Goal: Transaction & Acquisition: Purchase product/service

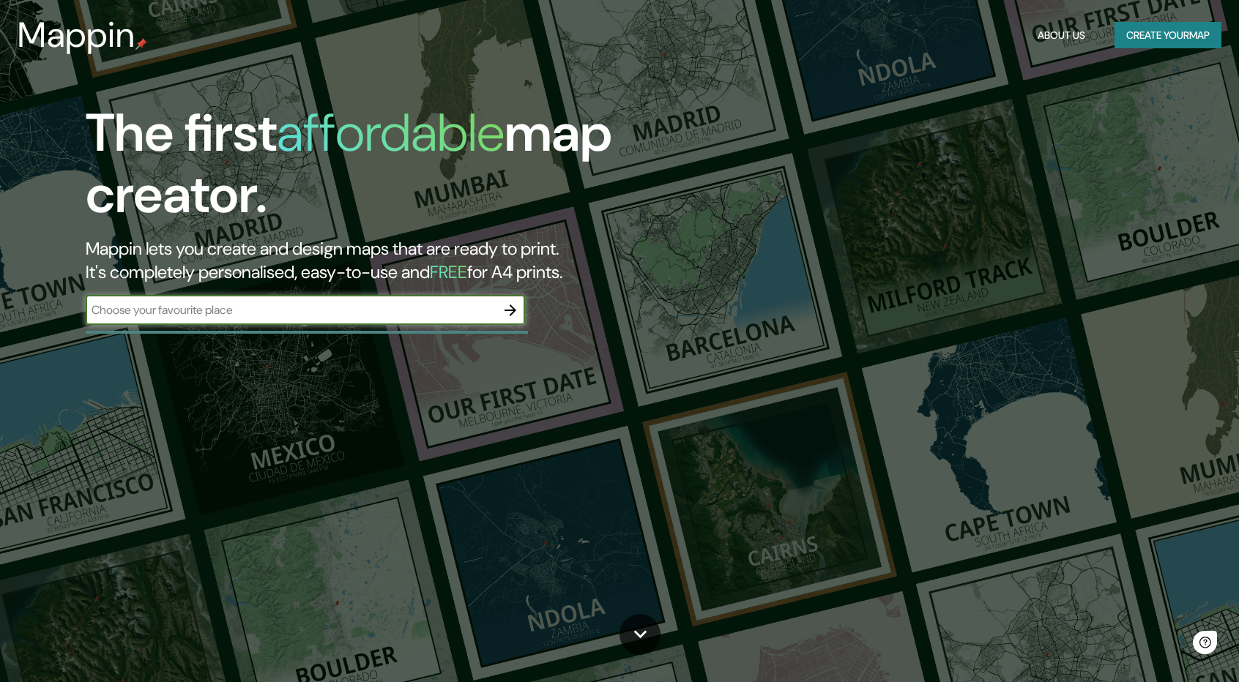
click at [407, 313] on input "text" at bounding box center [291, 310] width 410 height 17
drag, startPoint x: 489, startPoint y: 305, endPoint x: 56, endPoint y: 319, distance: 433.6
click at [56, 319] on div "The first affordable map creator. Mappin lets you create and design maps that a…" at bounding box center [394, 220] width 743 height 237
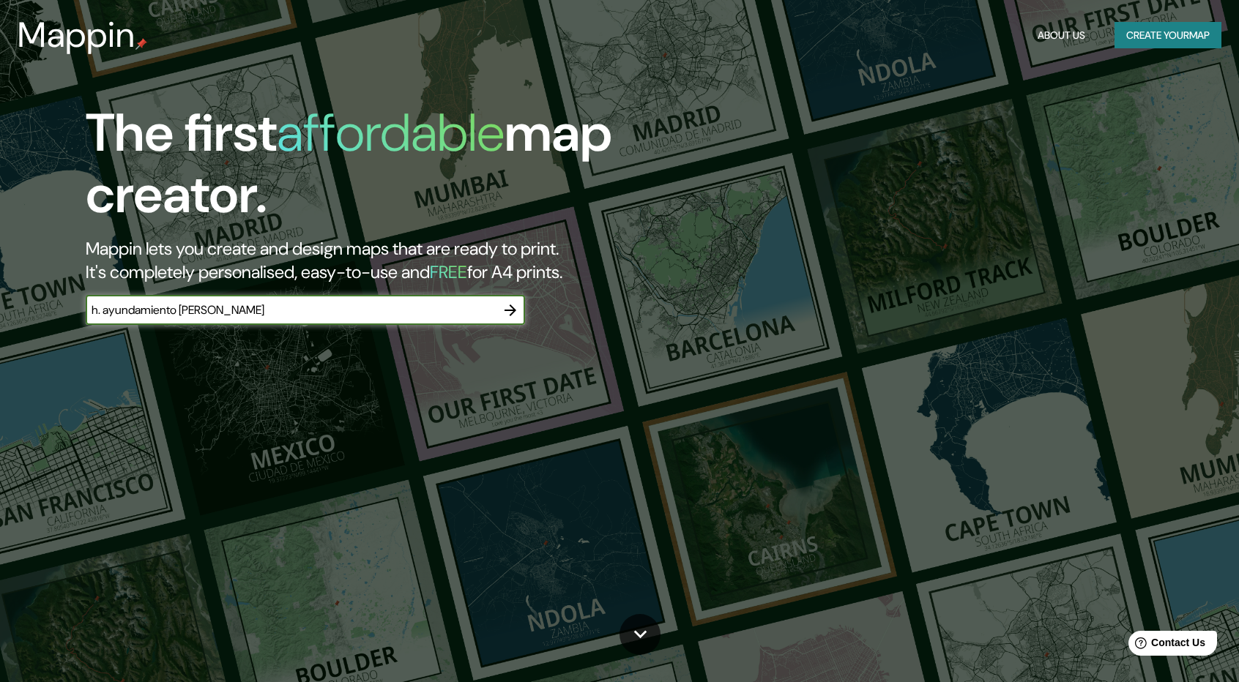
type input "h. ayundamiento [PERSON_NAME]"
click at [510, 314] on icon "button" at bounding box center [510, 311] width 12 height 12
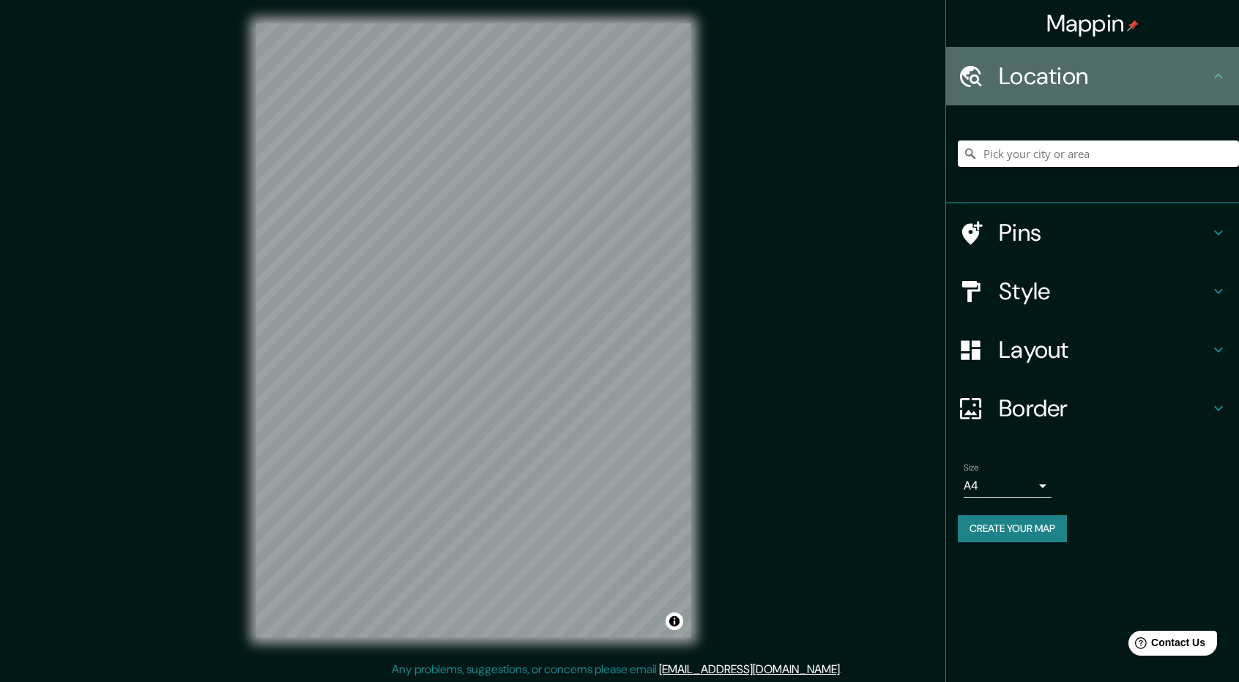
click at [1060, 94] on div "Location" at bounding box center [1092, 76] width 293 height 59
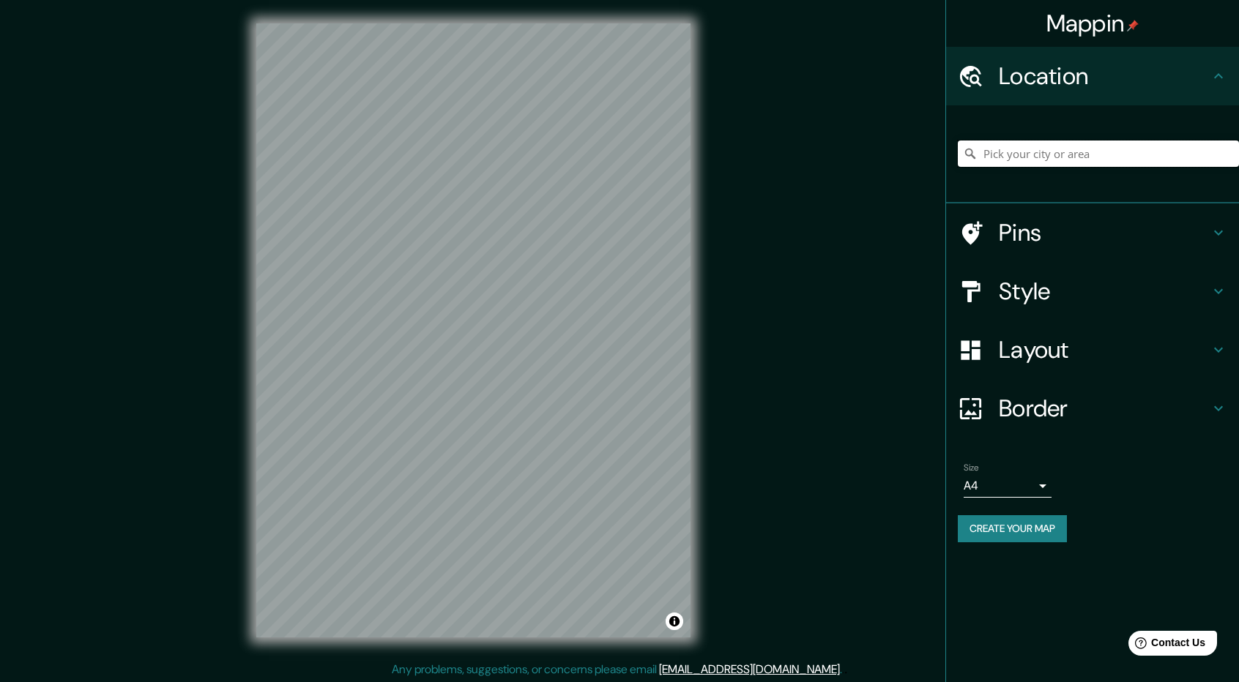
click at [1099, 142] on input "Pick your city or area" at bounding box center [1098, 154] width 281 height 26
paste input "Calle [DATE] Nte., Centro, Fundo Legal, 85000 Cdad. [PERSON_NAME], Son."
click at [1073, 154] on input "Calle [DATE], [GEOGRAPHIC_DATA][PERSON_NAME], [GEOGRAPHIC_DATA], [GEOGRAPHIC_DA…" at bounding box center [1098, 154] width 281 height 26
click at [1076, 155] on input "Calle [DATE], [GEOGRAPHIC_DATA][PERSON_NAME], [GEOGRAPHIC_DATA], [GEOGRAPHIC_DA…" at bounding box center [1098, 154] width 281 height 26
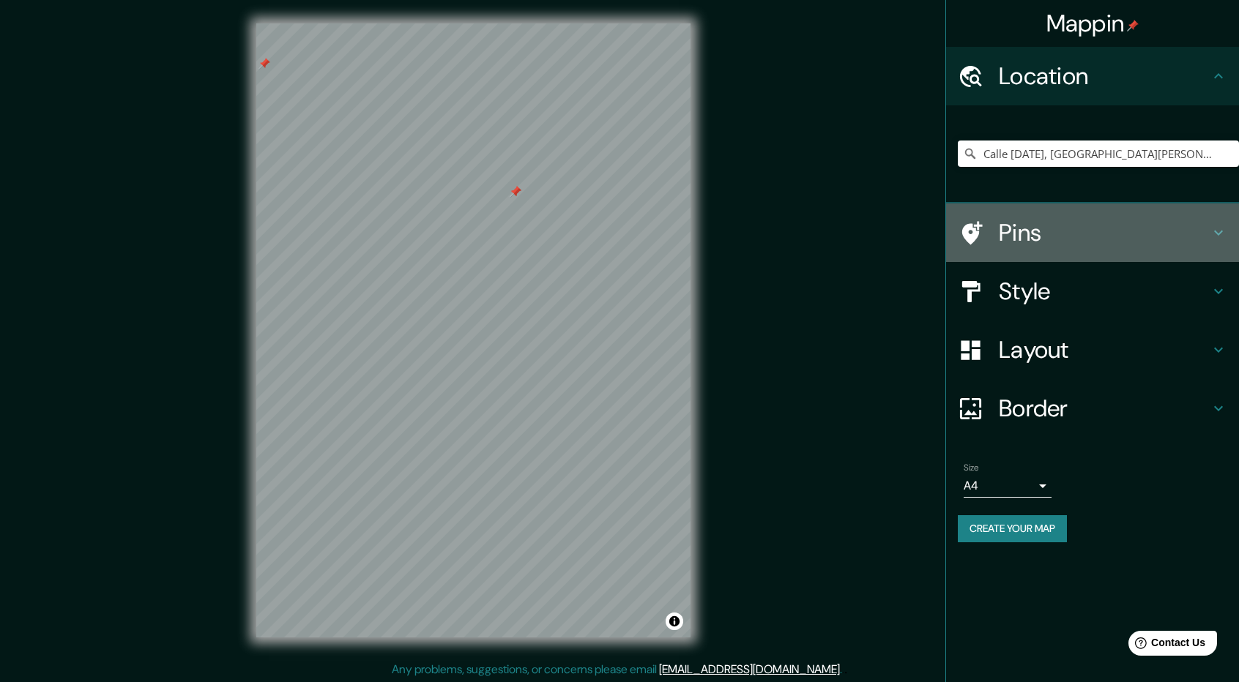
click at [1083, 239] on h4 "Pins" at bounding box center [1103, 232] width 211 height 29
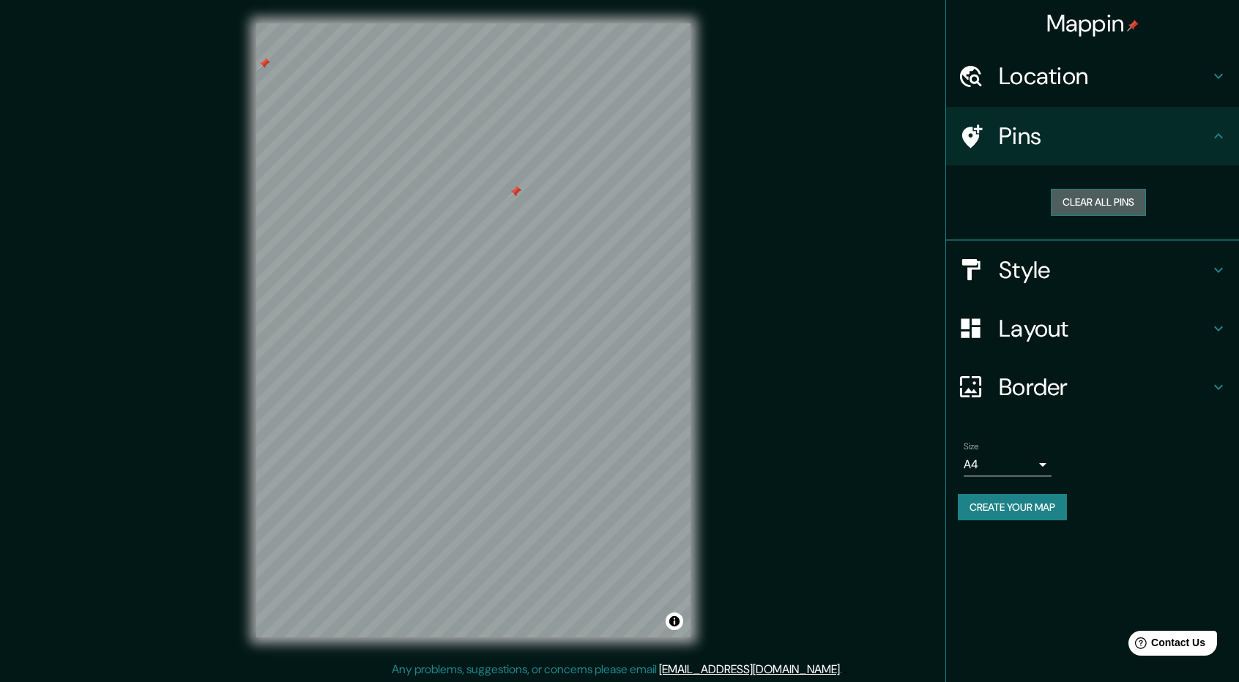
click at [1113, 210] on button "Clear all pins" at bounding box center [1097, 202] width 95 height 27
click at [1085, 269] on h4 "Style" at bounding box center [1103, 269] width 211 height 29
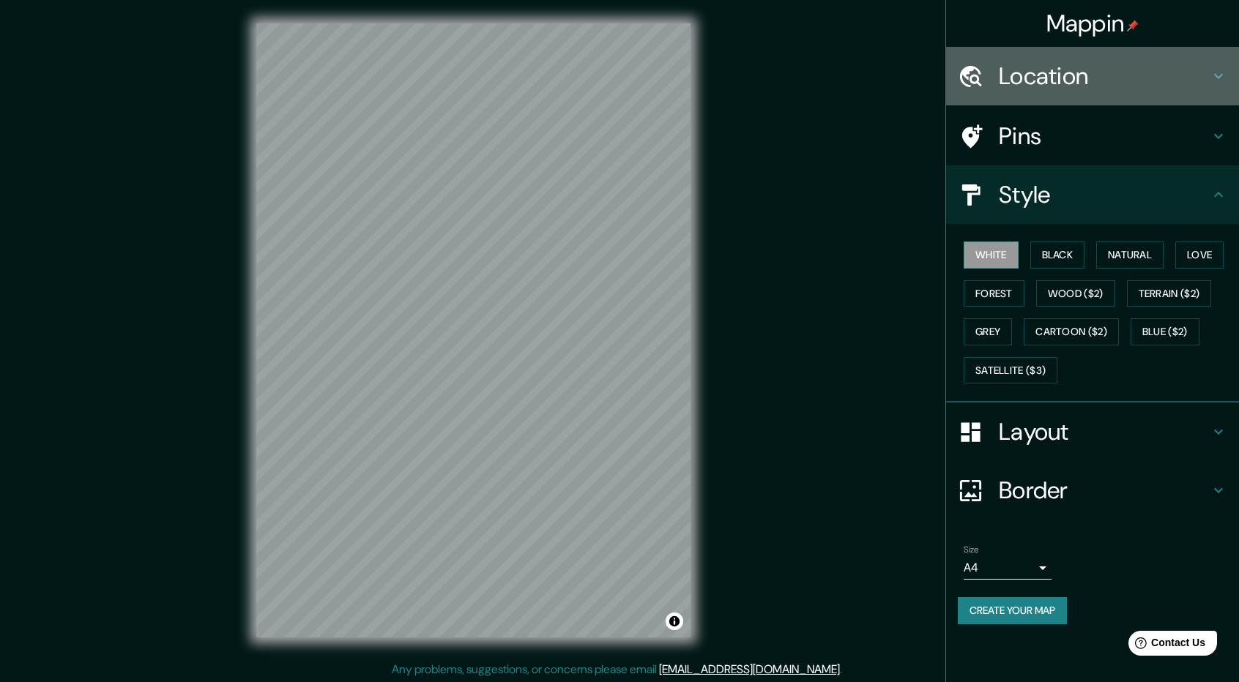
click at [1164, 80] on h4 "Location" at bounding box center [1103, 75] width 211 height 29
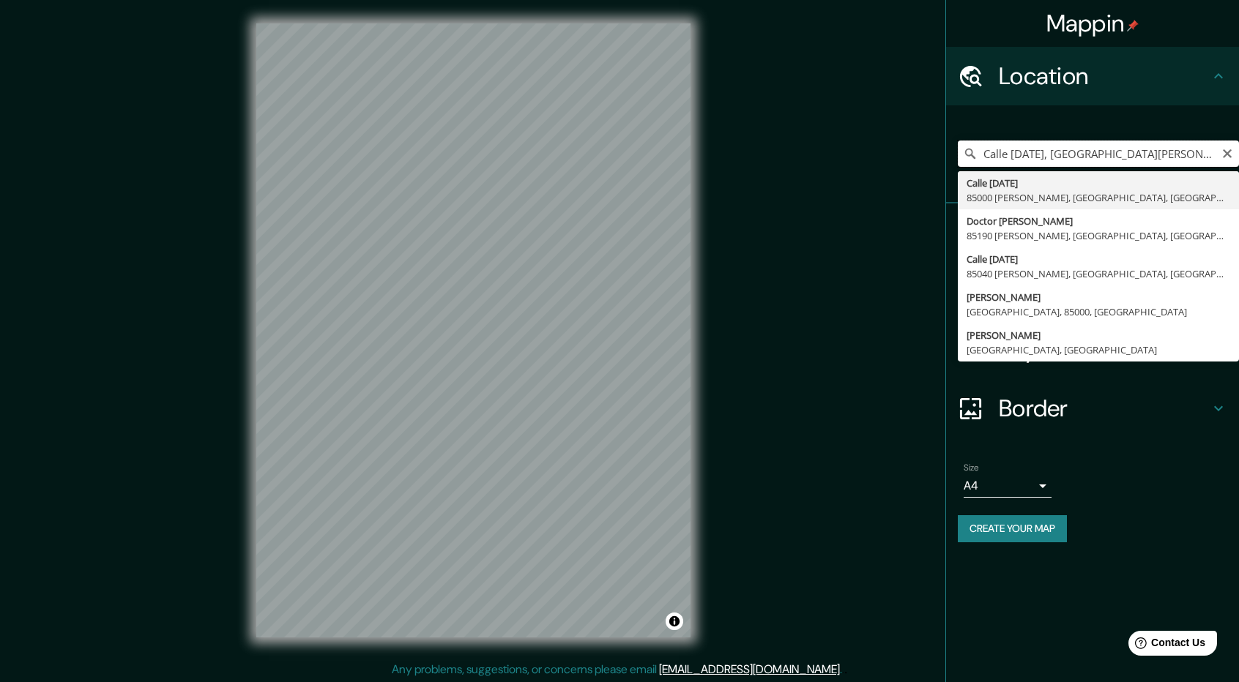
click at [1074, 152] on input "Calle [DATE], [GEOGRAPHIC_DATA][PERSON_NAME], [GEOGRAPHIC_DATA], [GEOGRAPHIC_DA…" at bounding box center [1098, 154] width 281 height 26
click at [1180, 157] on input "Calle [DATE][GEOGRAPHIC_DATA][PERSON_NAME], [GEOGRAPHIC_DATA], [GEOGRAPHIC_DATA]" at bounding box center [1098, 154] width 281 height 26
type input "[DATE] Norte, [GEOGRAPHIC_DATA][PERSON_NAME], [GEOGRAPHIC_DATA], [GEOGRAPHIC_DA…"
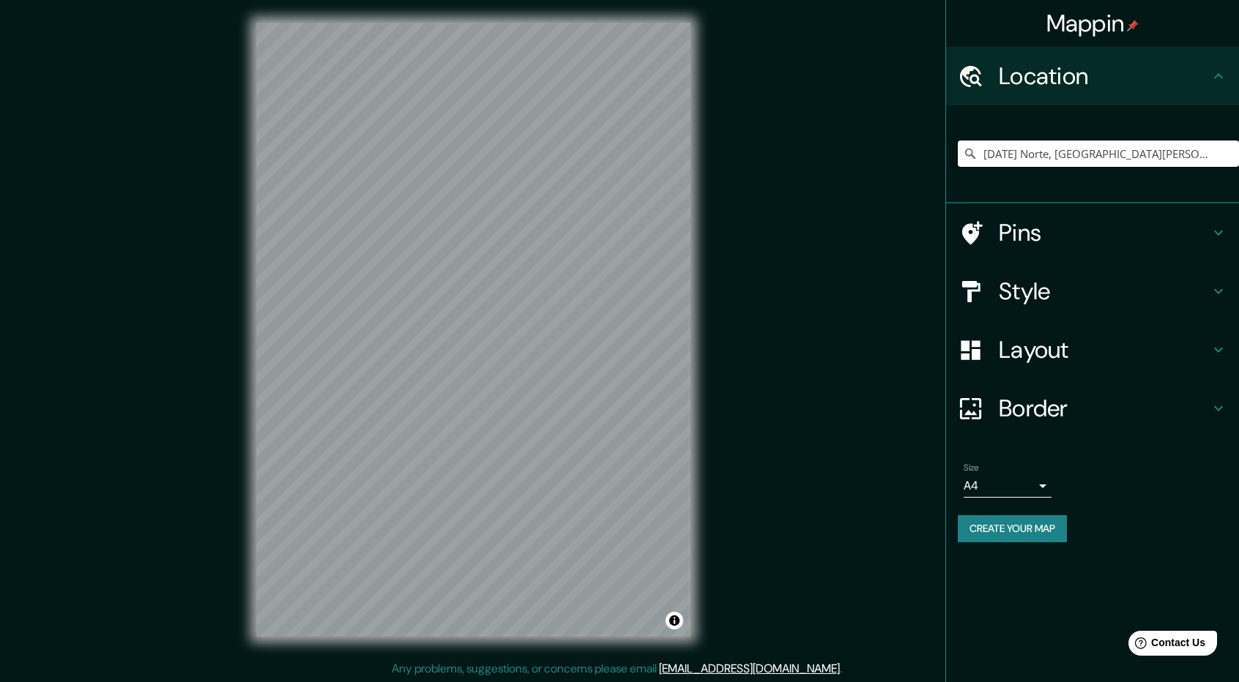
scroll to position [1, 0]
click at [1054, 359] on h4 "Layout" at bounding box center [1103, 349] width 211 height 29
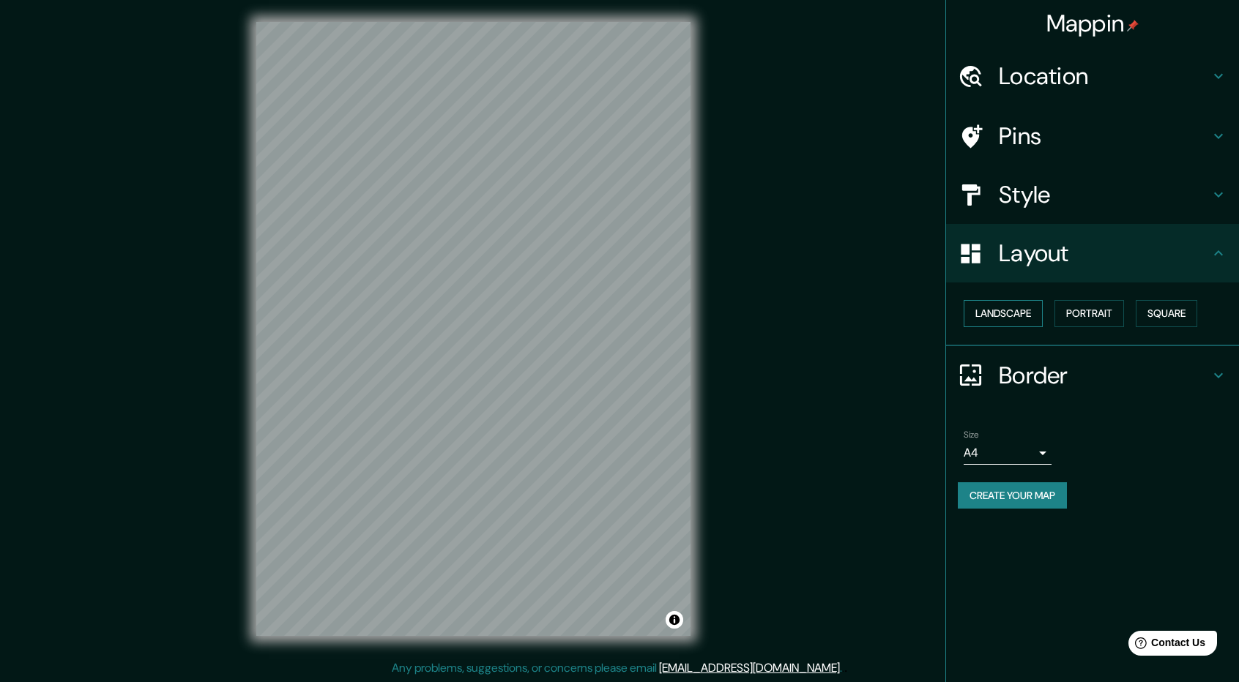
click at [1025, 316] on button "Landscape" at bounding box center [1002, 313] width 79 height 27
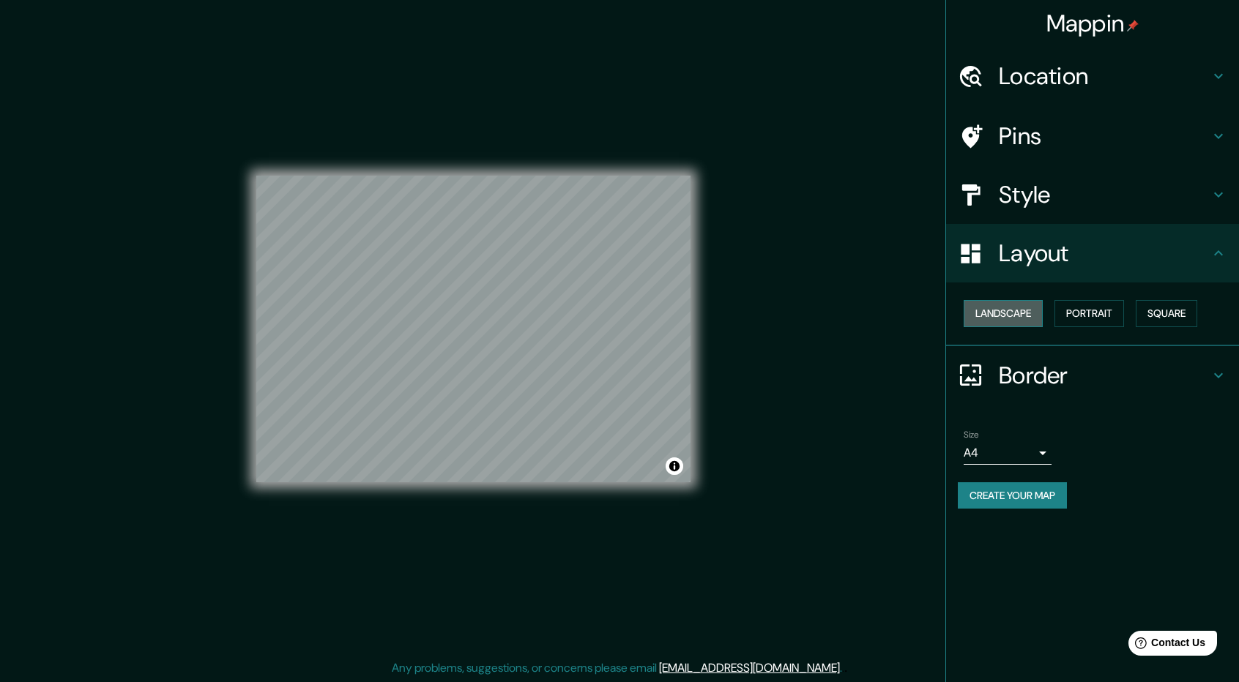
click at [1025, 316] on button "Landscape" at bounding box center [1002, 313] width 79 height 27
click at [1013, 311] on button "Landscape" at bounding box center [1002, 313] width 79 height 27
click at [1082, 307] on button "Portrait" at bounding box center [1089, 313] width 70 height 27
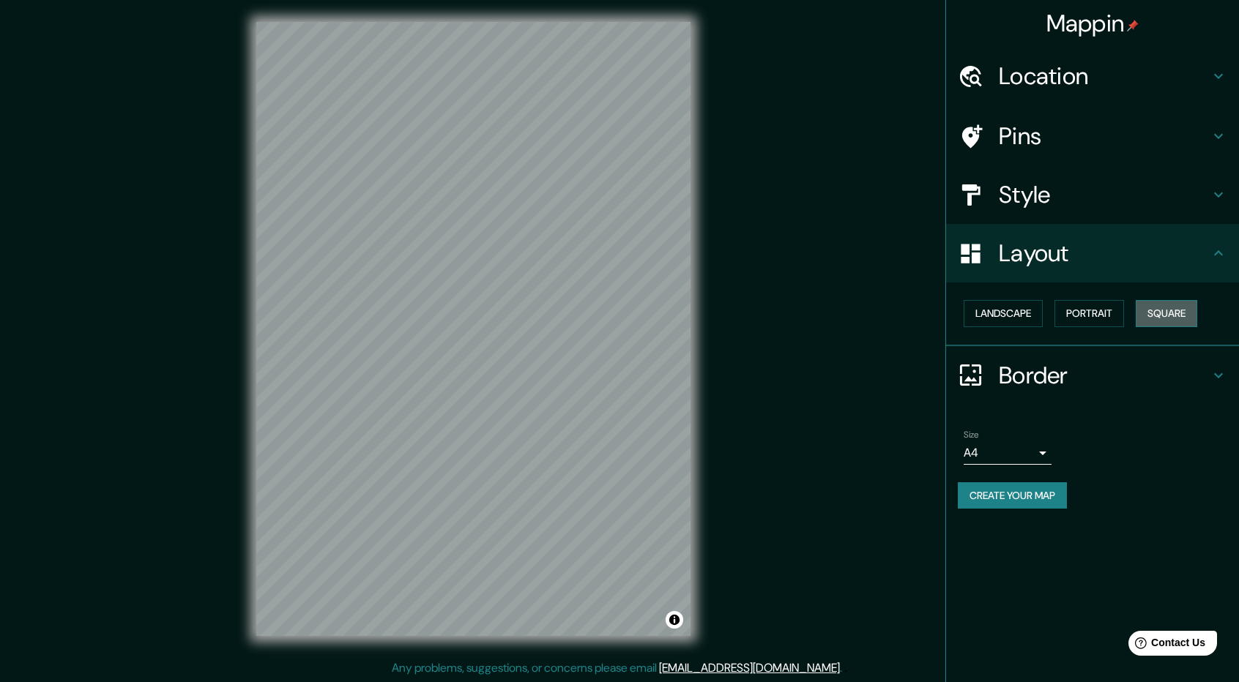
click at [1162, 308] on button "Square" at bounding box center [1165, 313] width 61 height 27
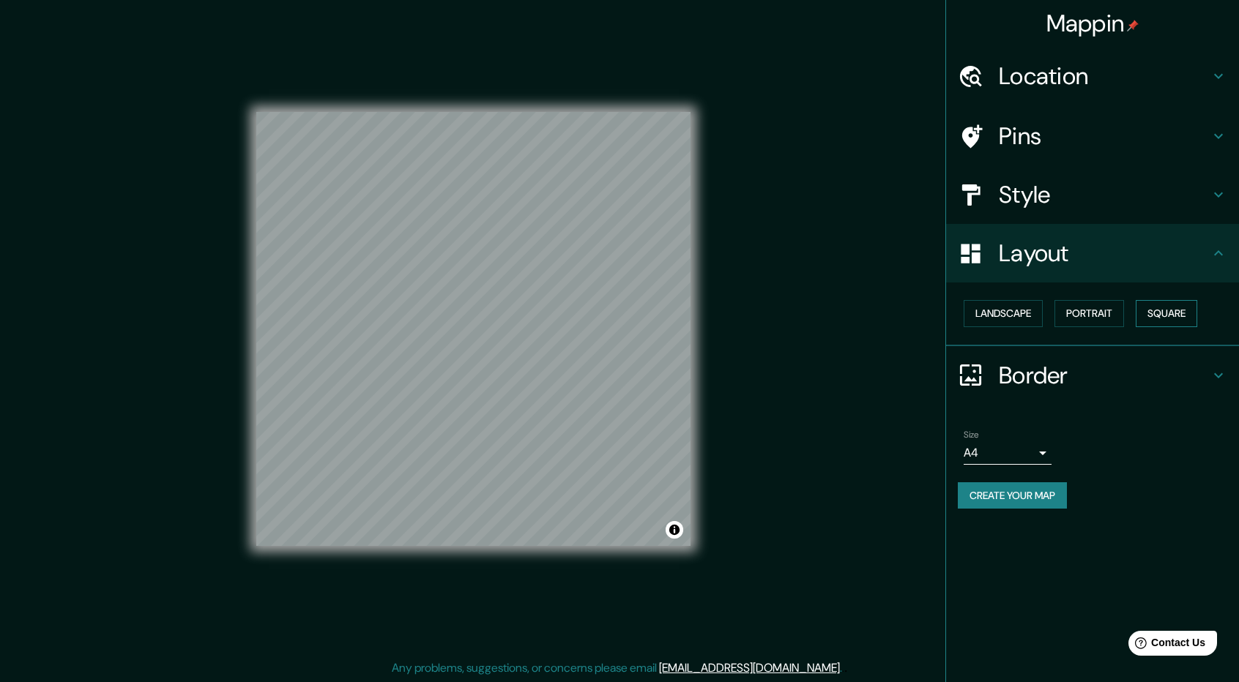
click at [1160, 310] on button "Square" at bounding box center [1165, 313] width 61 height 27
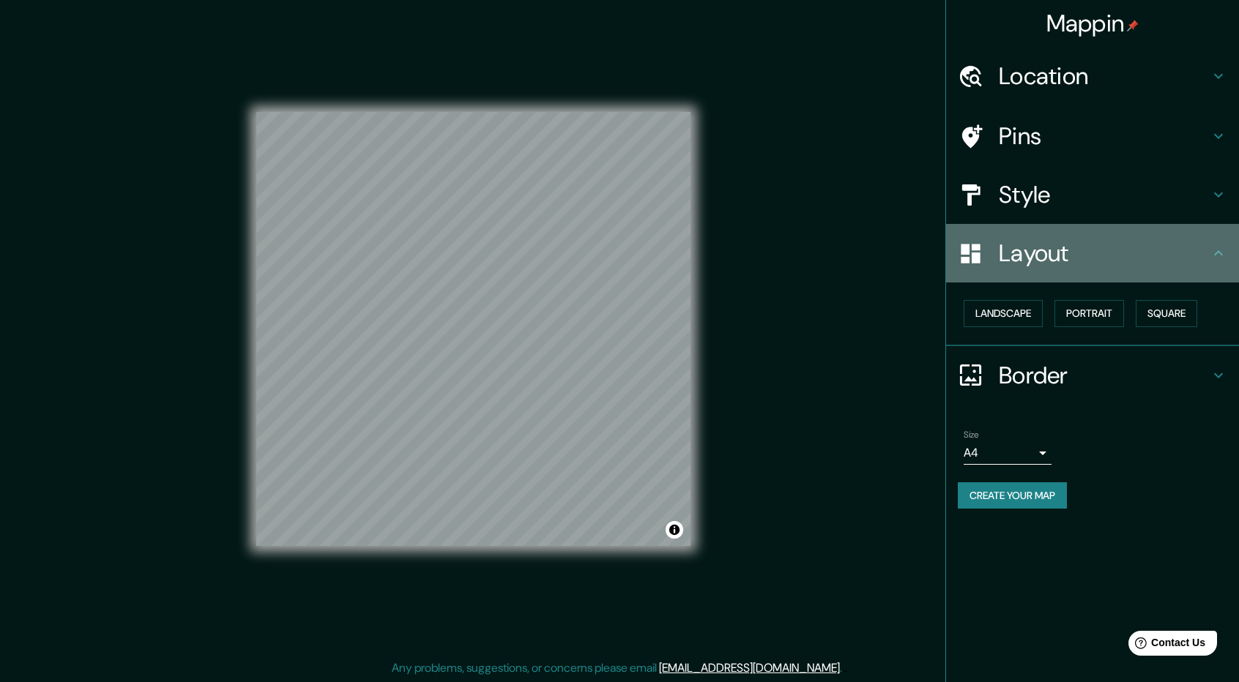
click at [1199, 265] on h4 "Layout" at bounding box center [1103, 253] width 211 height 29
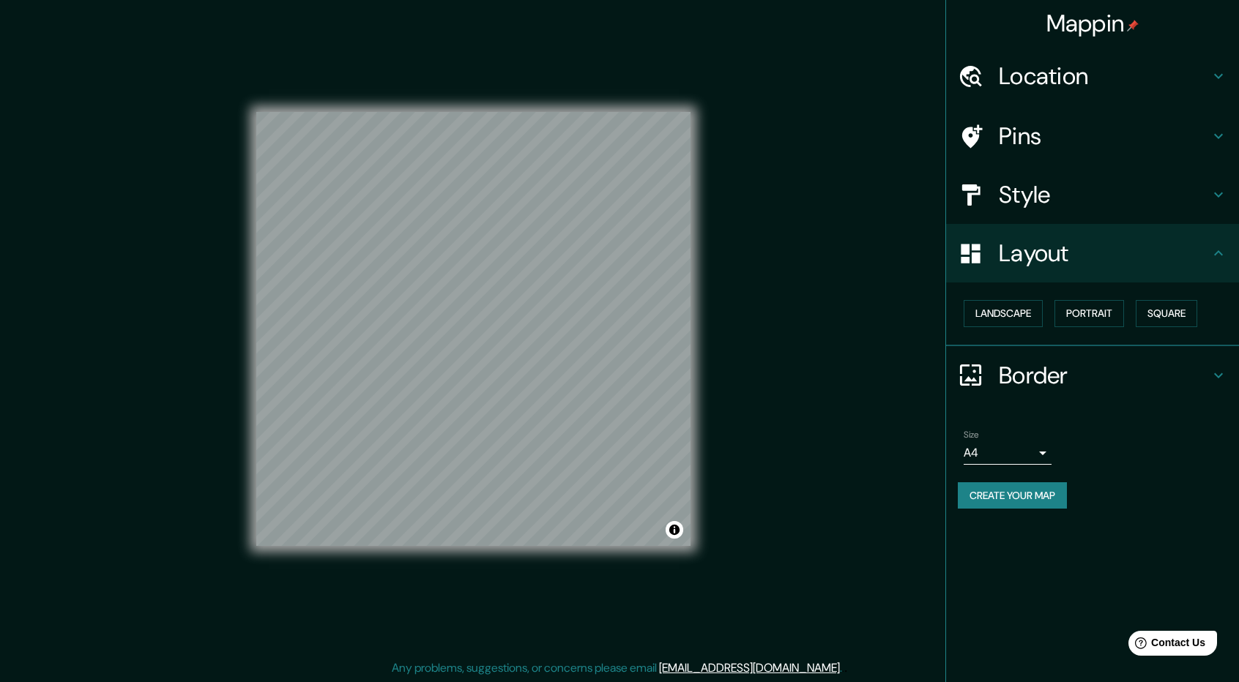
click at [1026, 257] on h4 "Layout" at bounding box center [1103, 253] width 211 height 29
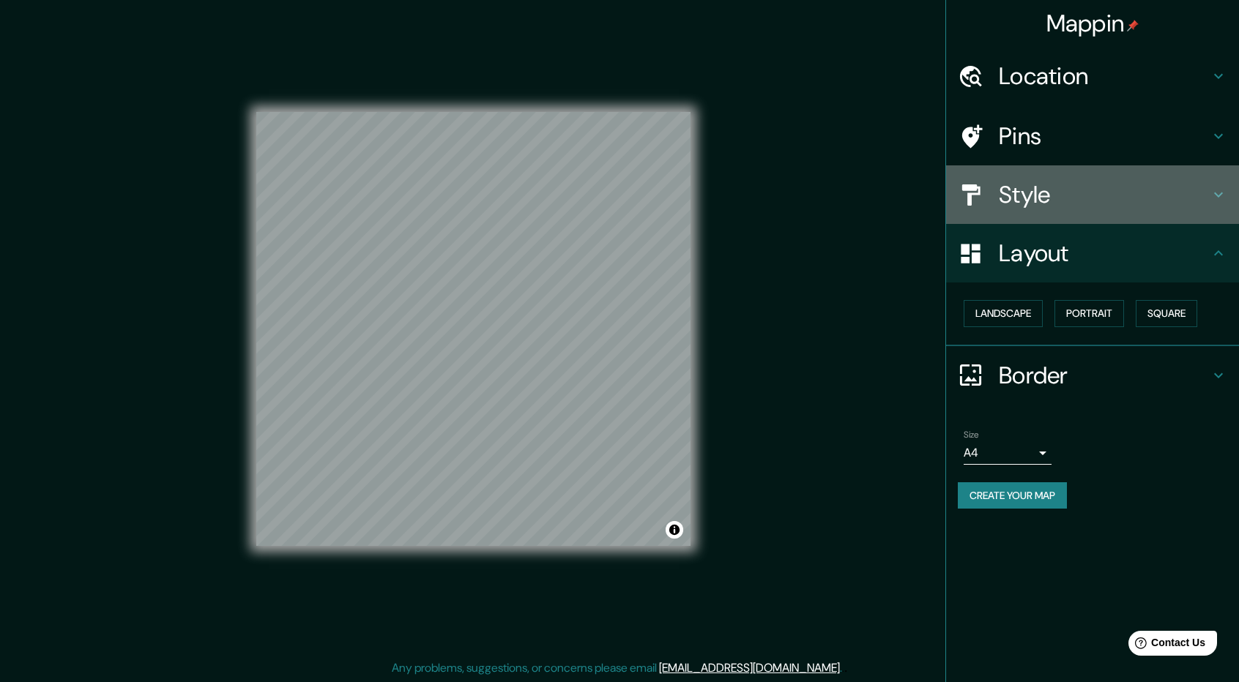
click at [1032, 194] on h4 "Style" at bounding box center [1103, 194] width 211 height 29
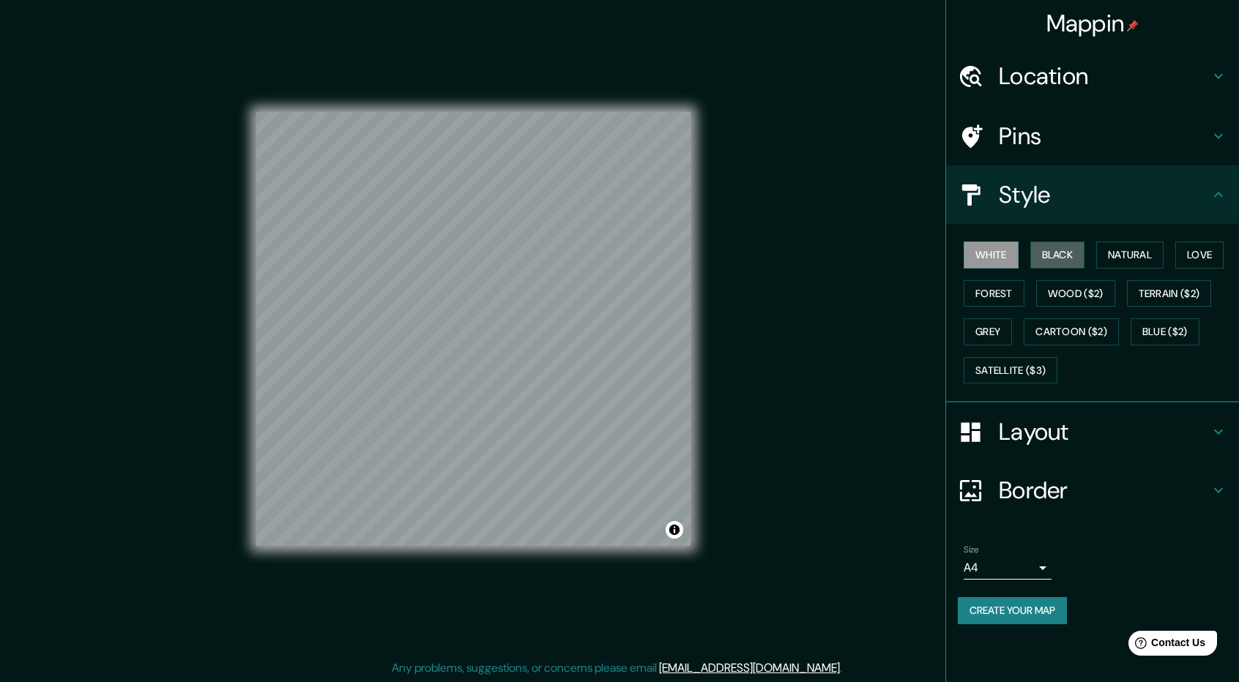
drag, startPoint x: 1059, startPoint y: 252, endPoint x: 1062, endPoint y: 277, distance: 25.2
click at [1059, 253] on button "Black" at bounding box center [1057, 255] width 55 height 27
click at [1133, 260] on button "Natural" at bounding box center [1129, 255] width 67 height 27
click at [1206, 264] on button "Love" at bounding box center [1199, 255] width 48 height 27
click at [1009, 295] on button "Forest" at bounding box center [993, 293] width 61 height 27
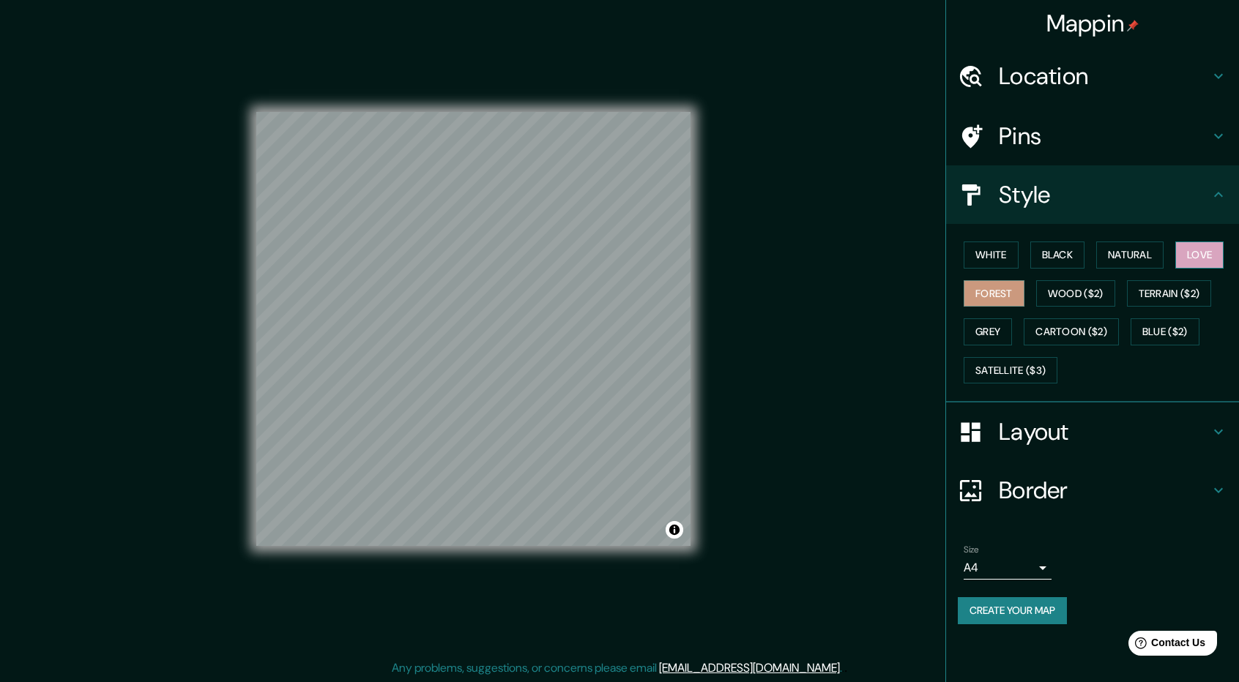
click at [1220, 254] on button "Love" at bounding box center [1199, 255] width 48 height 27
click at [1048, 146] on h4 "Pins" at bounding box center [1103, 136] width 211 height 29
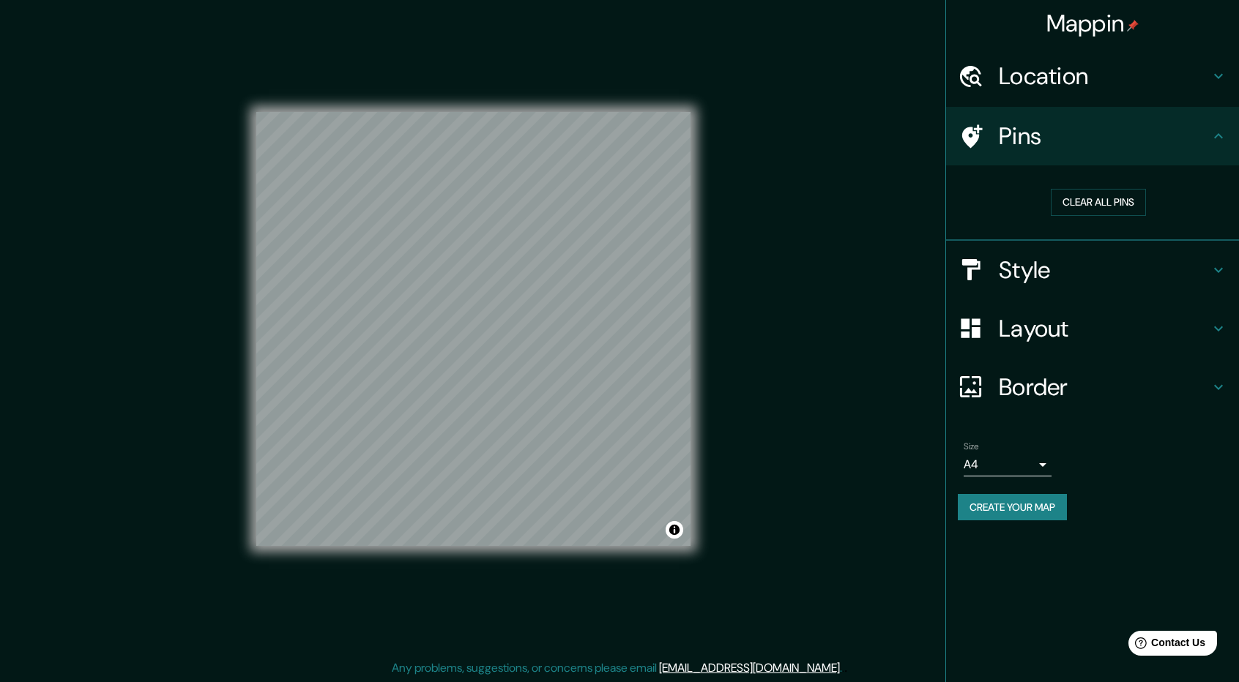
click at [1065, 83] on h4 "Location" at bounding box center [1103, 75] width 211 height 29
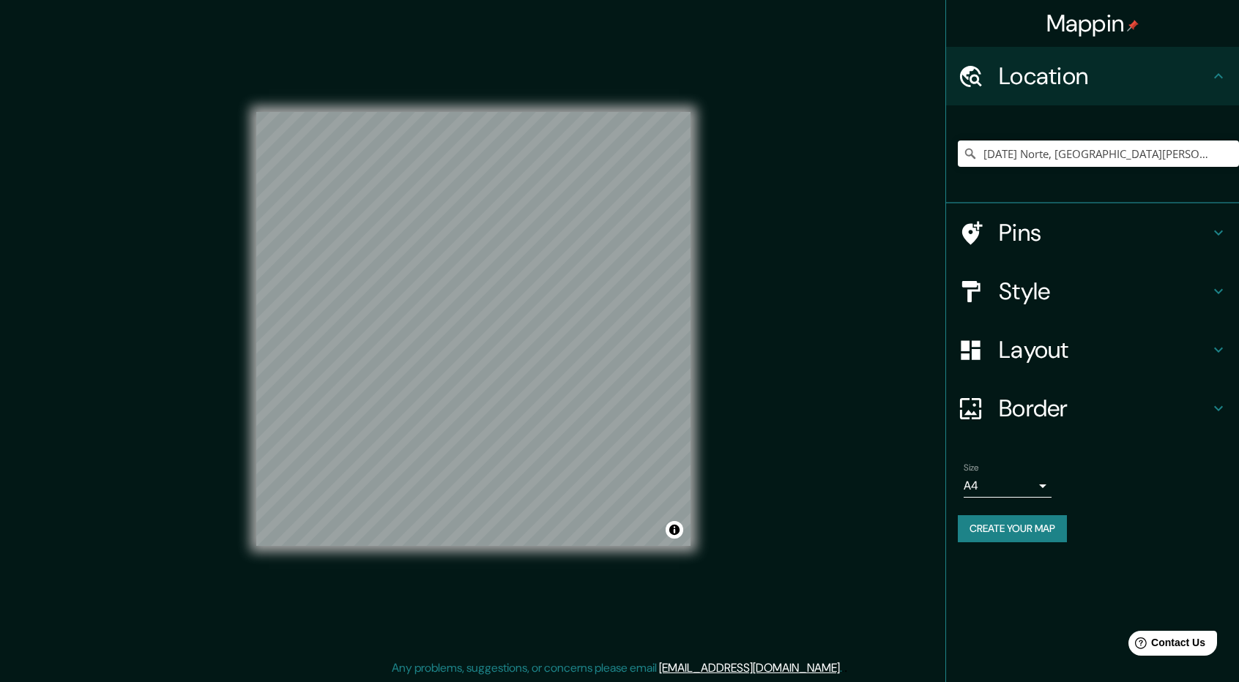
click at [1069, 359] on h4 "Layout" at bounding box center [1103, 349] width 211 height 29
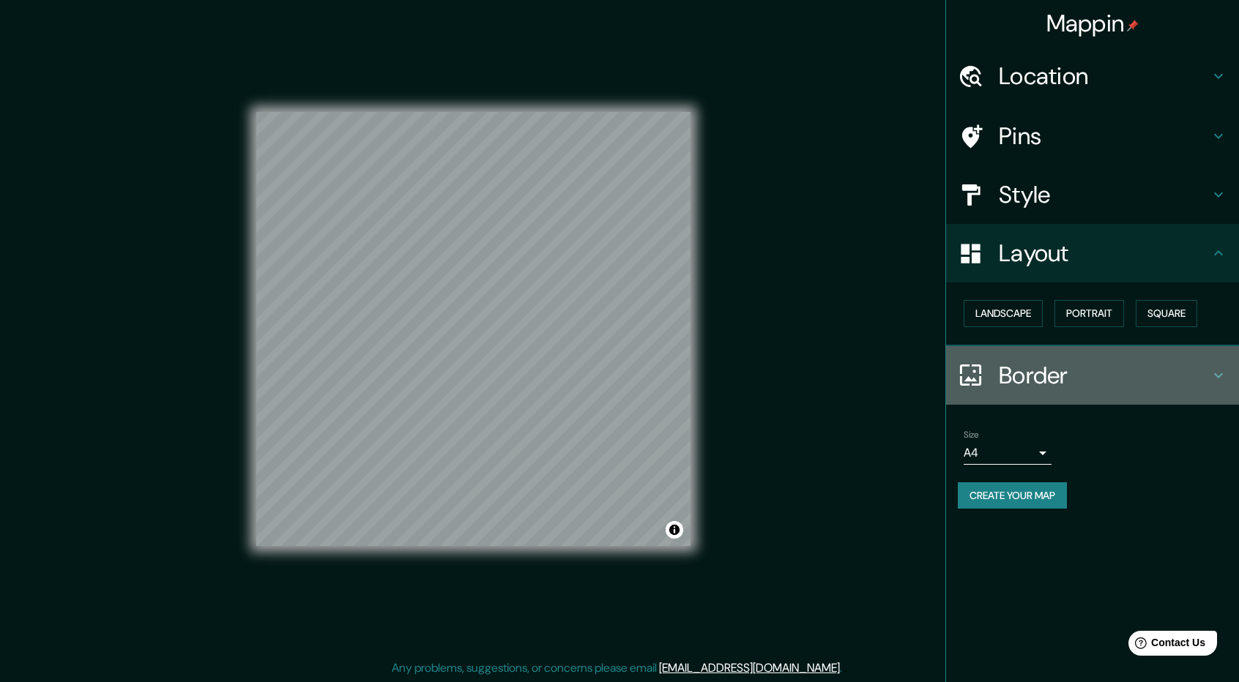
click at [1070, 367] on h4 "Border" at bounding box center [1103, 375] width 211 height 29
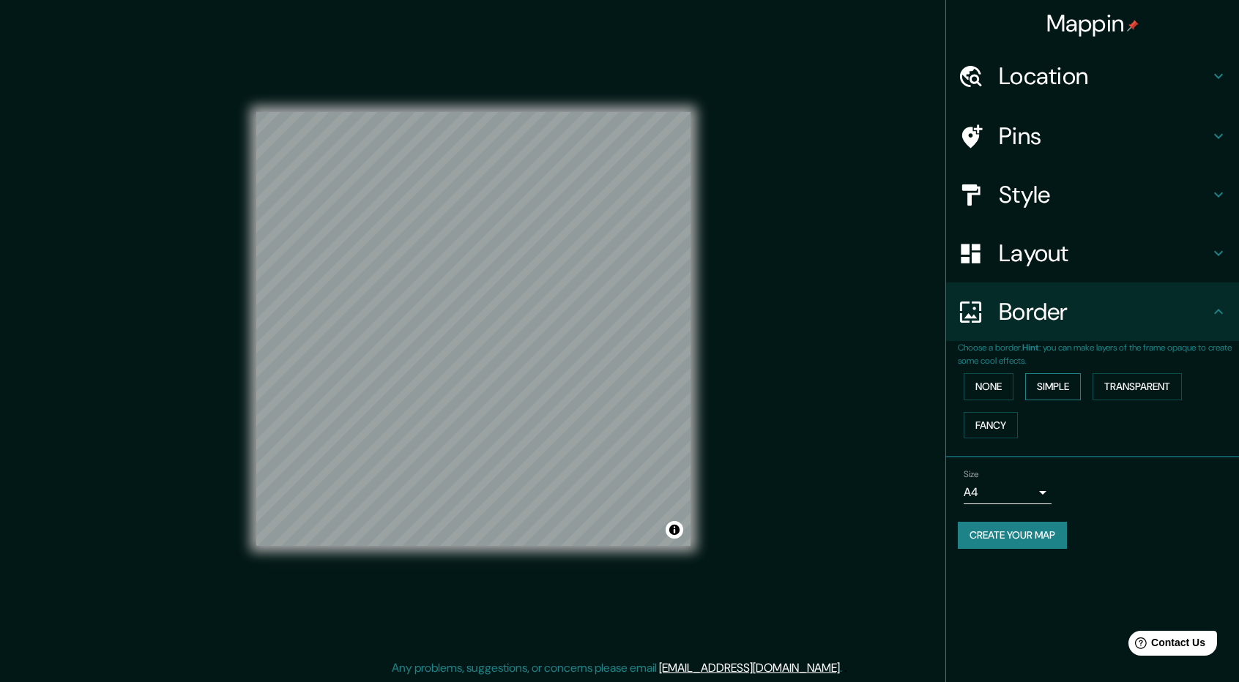
click at [1075, 378] on button "Simple" at bounding box center [1053, 386] width 56 height 27
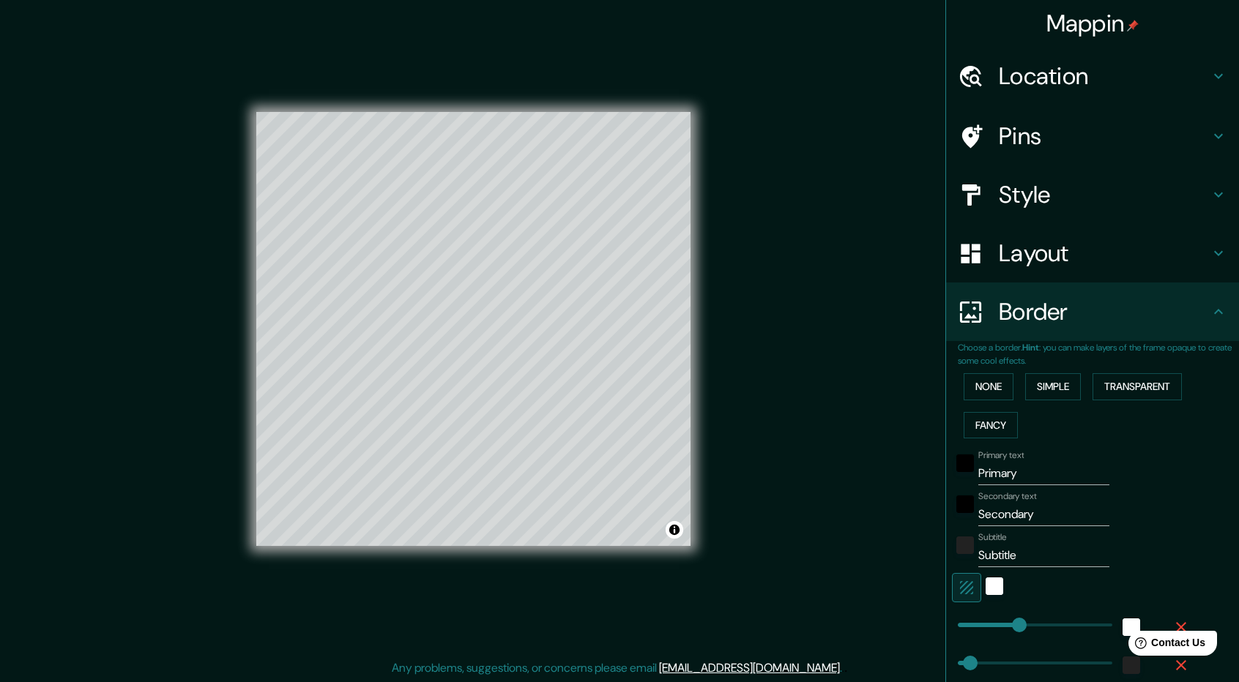
drag, startPoint x: 1035, startPoint y: 390, endPoint x: 1013, endPoint y: 391, distance: 22.0
click at [1034, 391] on button "Simple" at bounding box center [1053, 386] width 56 height 27
type input "237"
type input "47"
click at [993, 389] on button "None" at bounding box center [988, 386] width 50 height 27
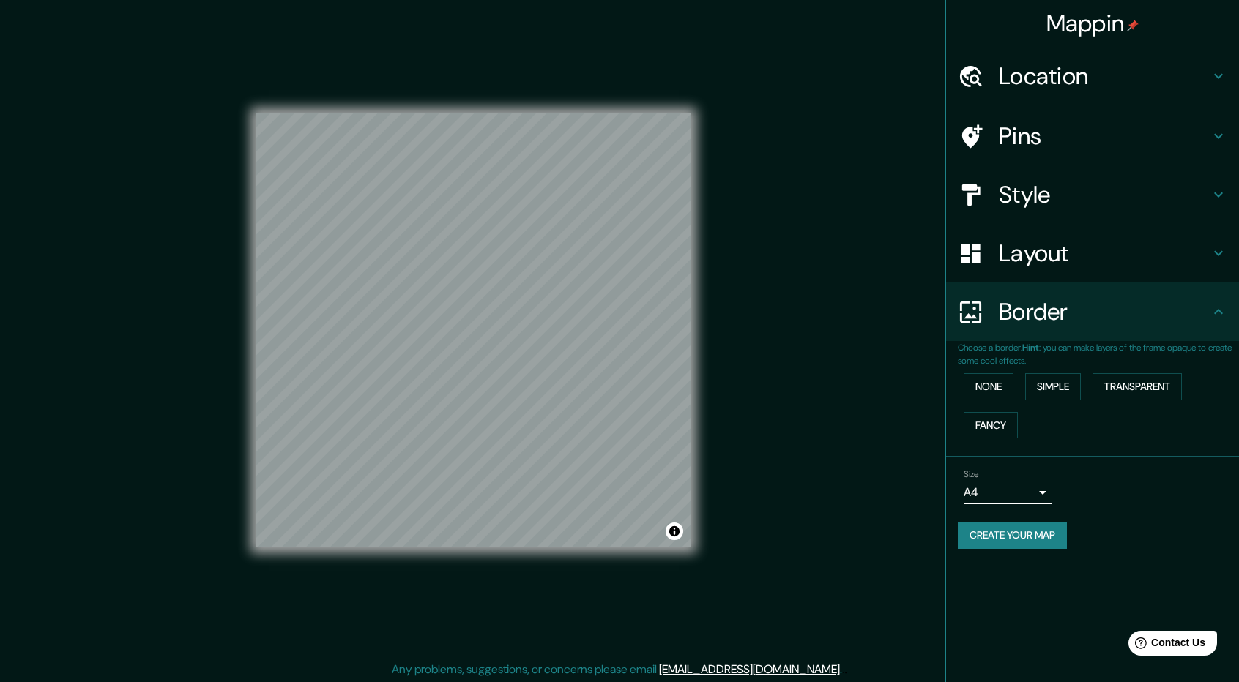
scroll to position [0, 0]
click at [1028, 135] on h4 "Pins" at bounding box center [1103, 136] width 211 height 29
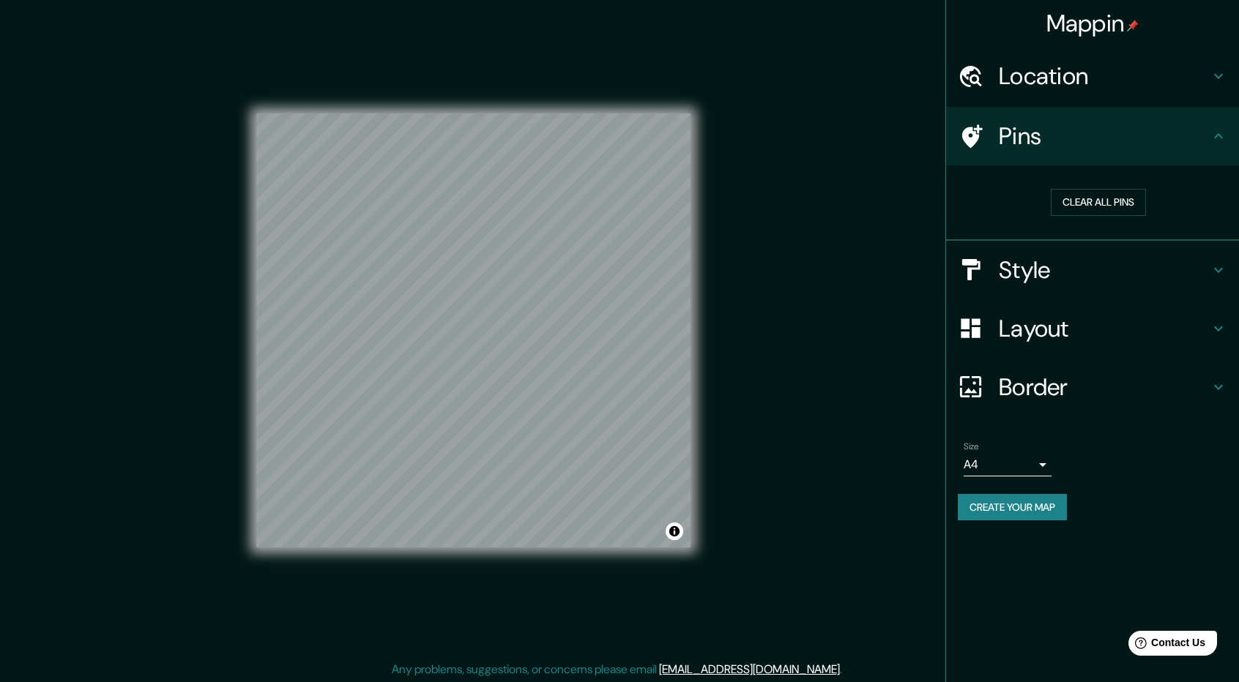
click at [1063, 83] on h4 "Location" at bounding box center [1103, 75] width 211 height 29
